Goal: Information Seeking & Learning: Learn about a topic

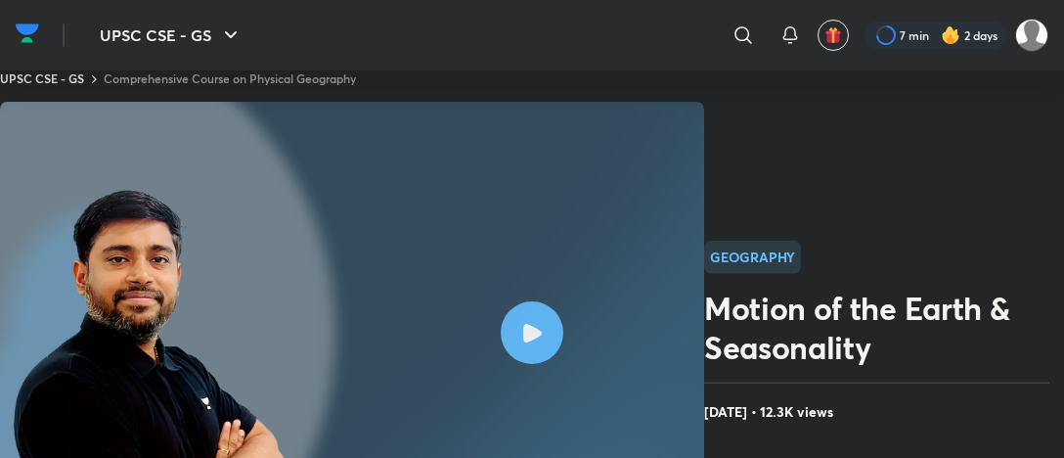
click at [524, 343] on div at bounding box center [532, 332] width 63 height 63
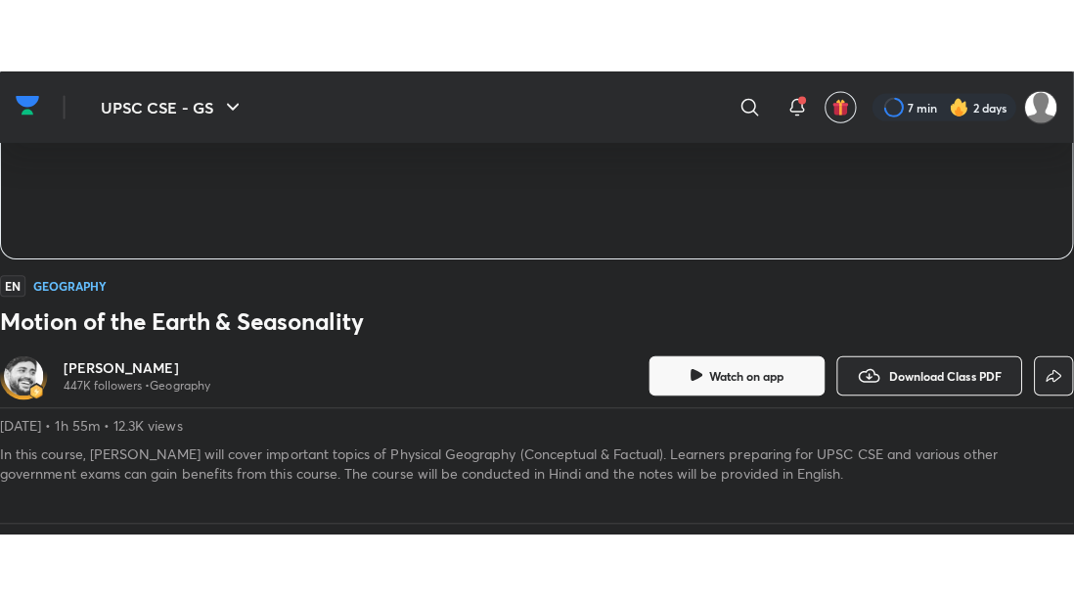
scroll to position [391, 0]
